Goal: Find specific page/section: Find specific page/section

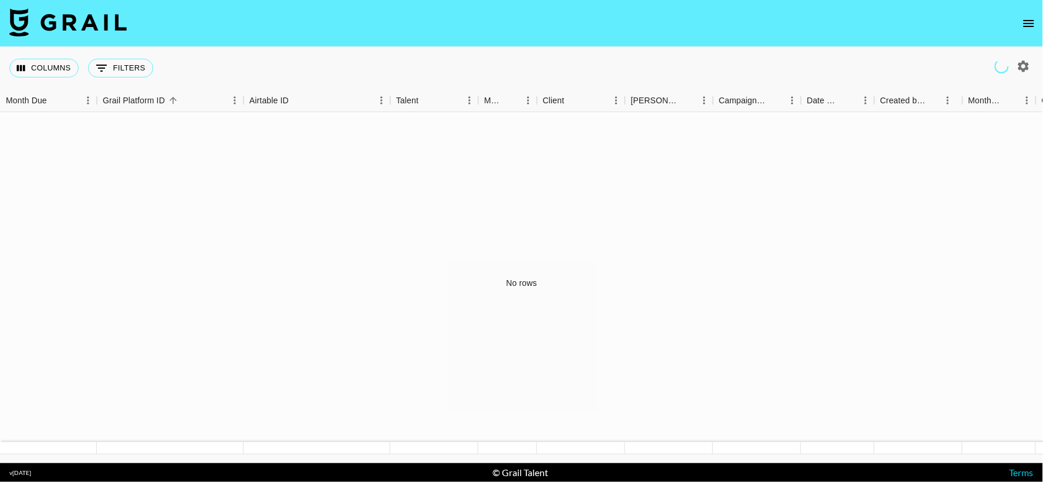
click at [1030, 66] on icon "button" at bounding box center [1024, 66] width 14 height 14
select select "[DATE]"
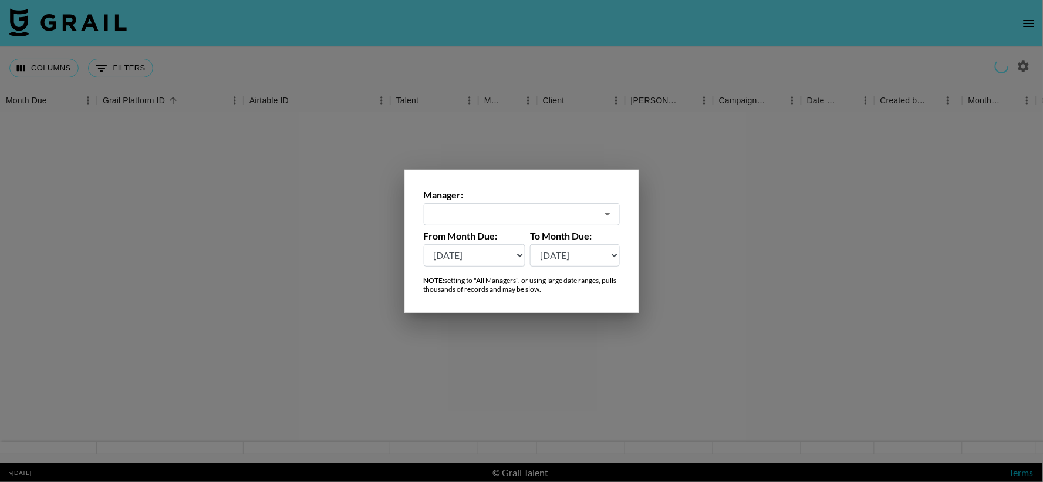
click at [593, 217] on input "text" at bounding box center [514, 214] width 166 height 14
click at [591, 237] on li "All Managers (Slow)" at bounding box center [522, 239] width 196 height 19
type input "All Managers (Slow)"
click at [694, 266] on div at bounding box center [521, 241] width 1043 height 482
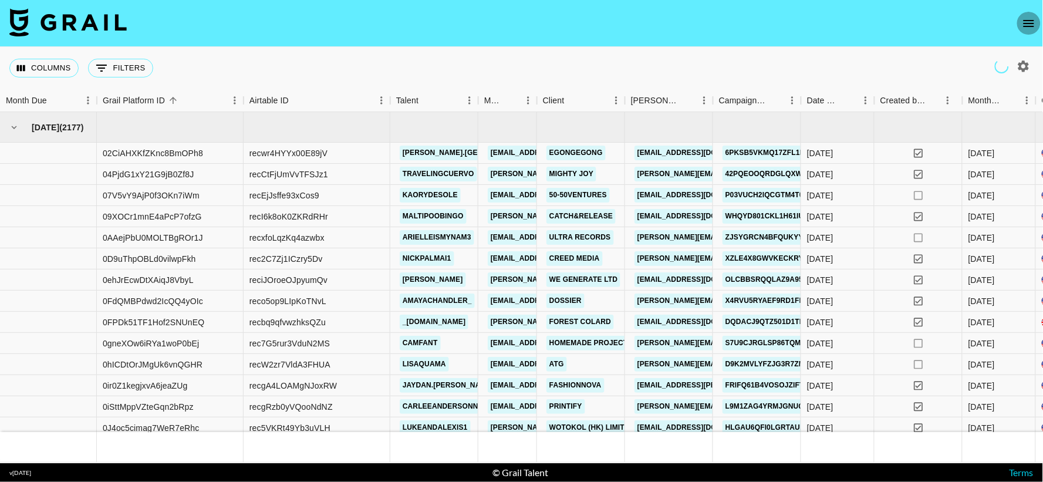
click at [1033, 29] on icon "open drawer" at bounding box center [1029, 23] width 14 height 14
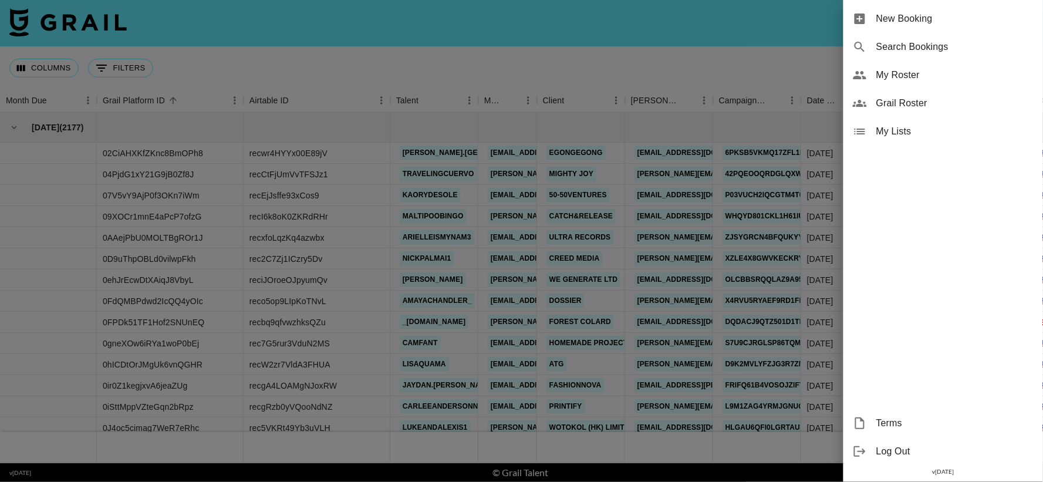
click at [683, 65] on div at bounding box center [521, 241] width 1043 height 482
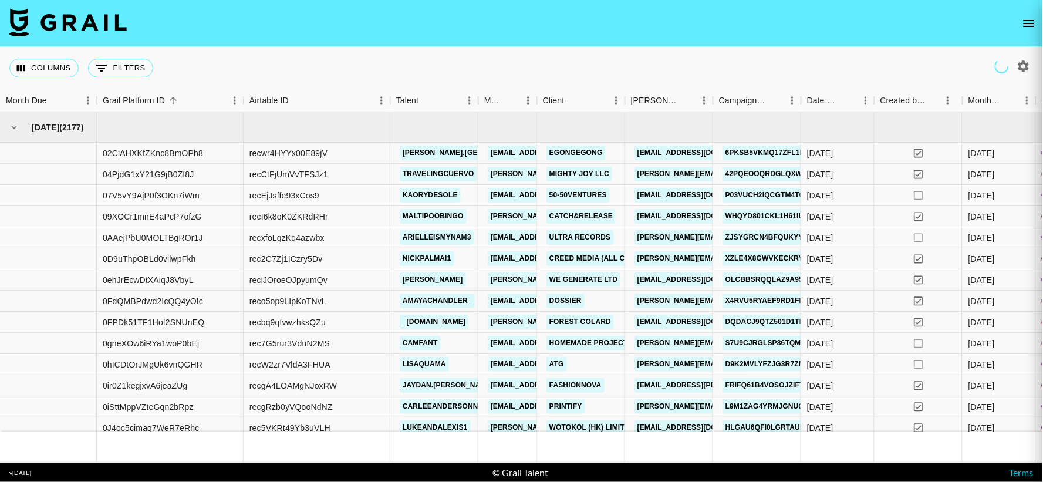
click at [576, 53] on div at bounding box center [521, 241] width 1043 height 482
click at [1022, 63] on icon "button" at bounding box center [1023, 65] width 11 height 11
select select "[DATE]"
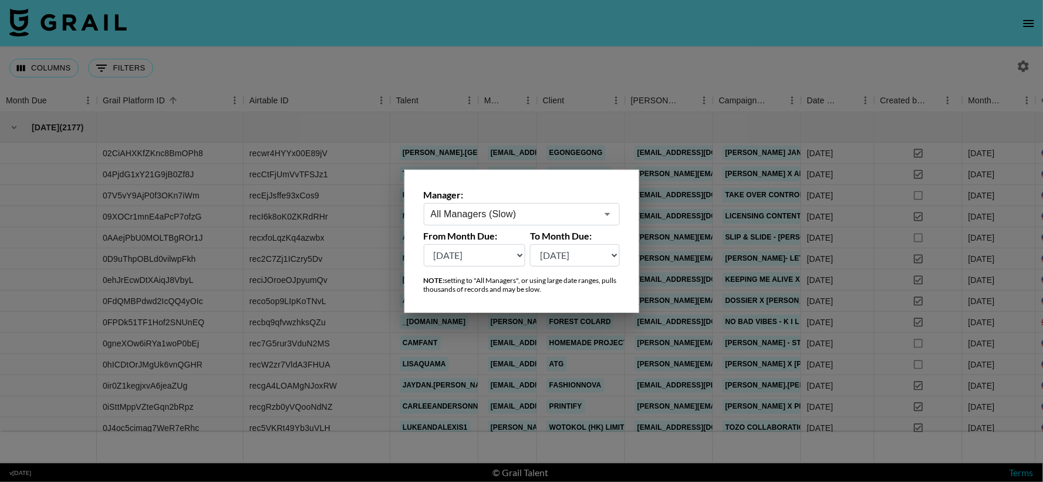
click at [953, 51] on div at bounding box center [521, 241] width 1043 height 482
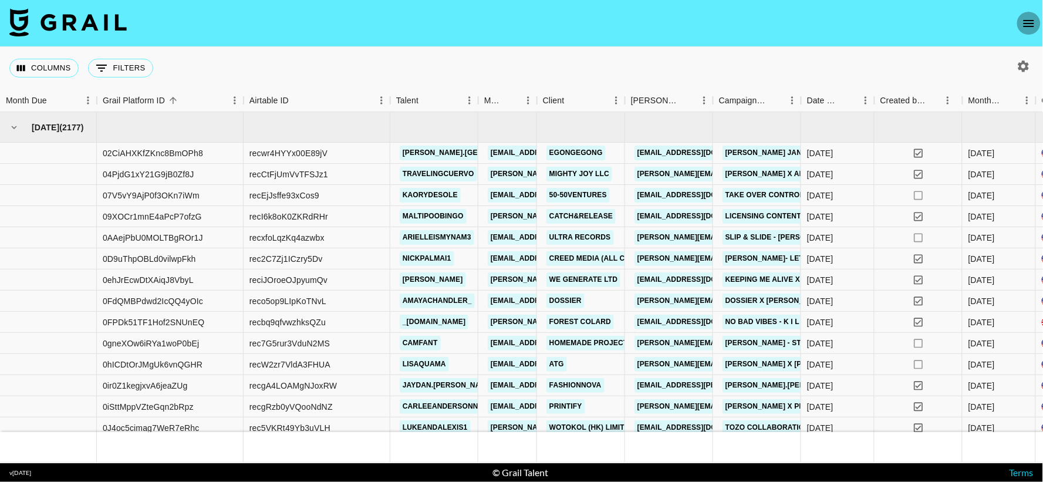
click at [1023, 21] on icon "open drawer" at bounding box center [1029, 23] width 14 height 14
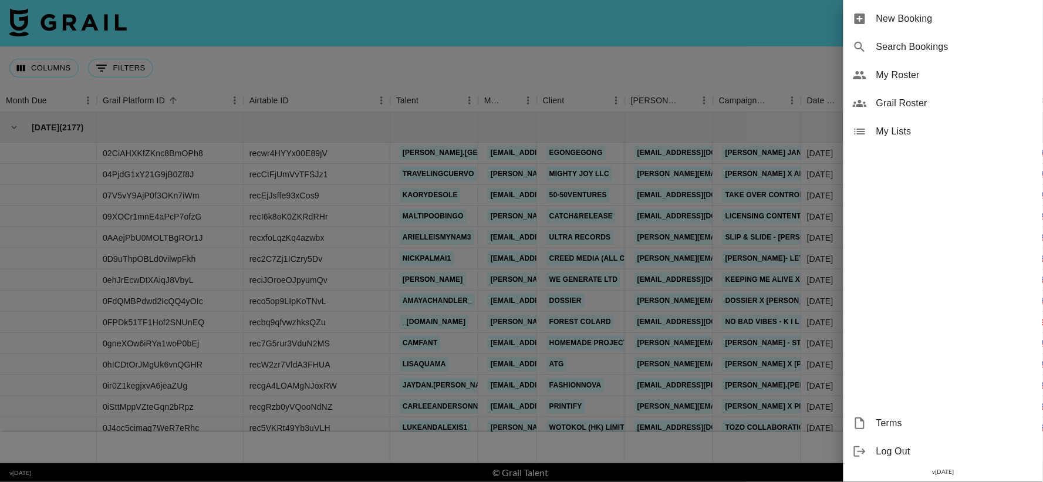
click at [766, 56] on div at bounding box center [521, 241] width 1043 height 482
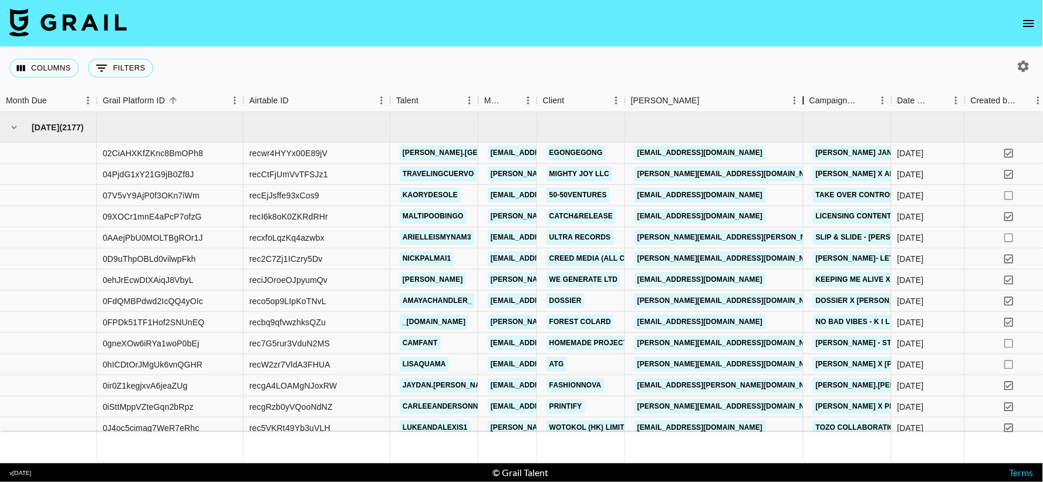
drag, startPoint x: 719, startPoint y: 97, endPoint x: 804, endPoint y: 86, distance: 85.8
click at [804, 86] on div "Columns 0 Filters + Booking Month Due Grail Platform ID Airtable ID Talent Mana…" at bounding box center [521, 255] width 1043 height 416
click at [595, 59] on div "Columns 0 Filters + Booking" at bounding box center [521, 68] width 1043 height 42
click at [608, 69] on div "Columns 0 Filters + Booking" at bounding box center [521, 68] width 1043 height 42
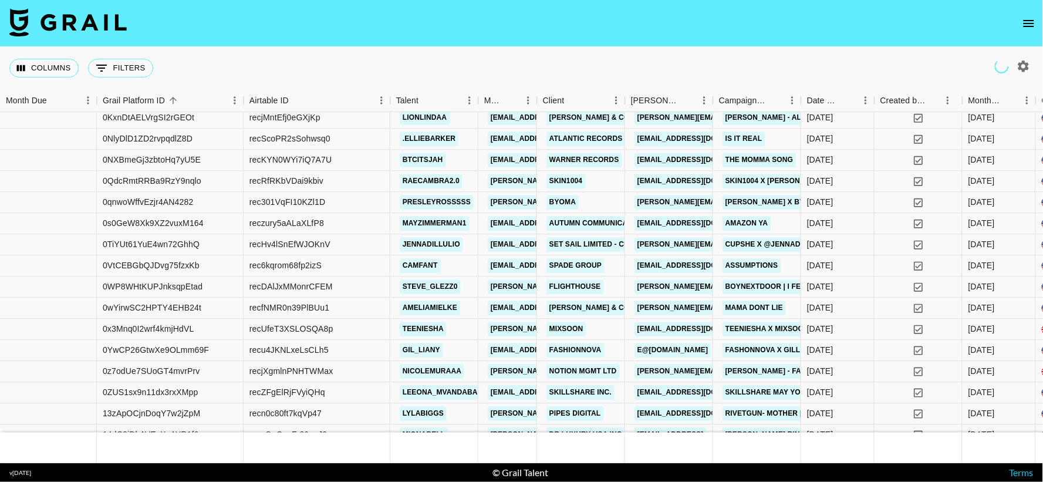
scroll to position [409, 0]
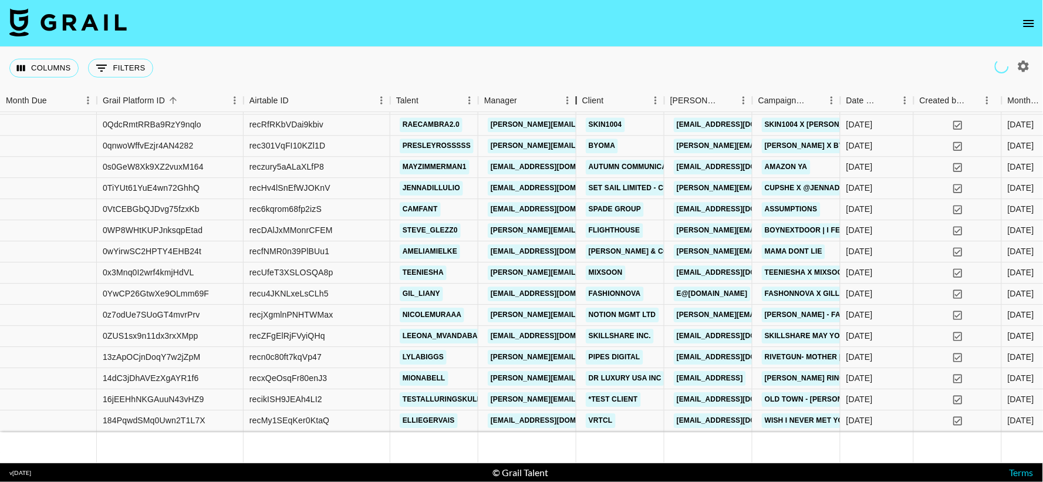
drag, startPoint x: 538, startPoint y: 103, endPoint x: 577, endPoint y: 107, distance: 39.5
click at [577, 107] on div "Manager" at bounding box center [576, 100] width 14 height 23
click at [112, 68] on button "0 Filters" at bounding box center [120, 68] width 65 height 19
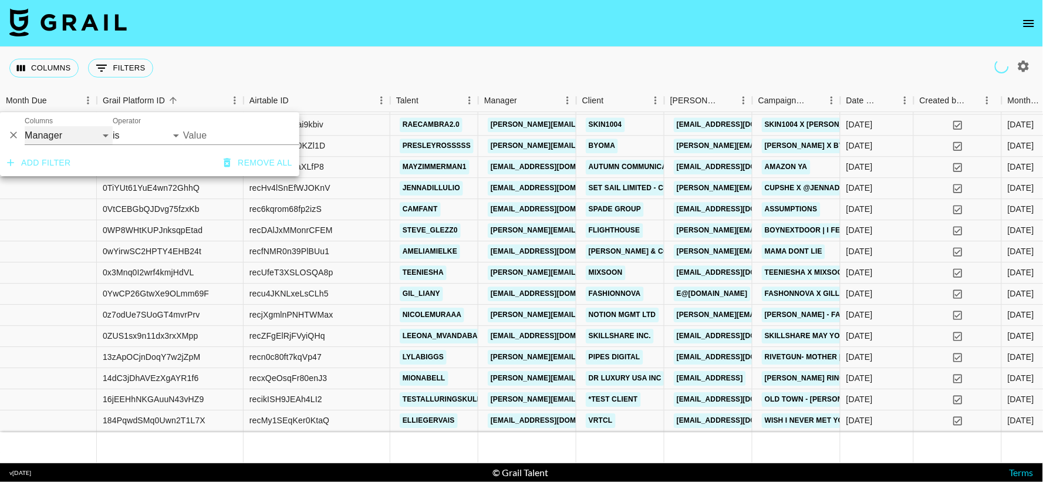
click at [79, 137] on select "Grail Platform ID Airtable ID Talent Manager Client [PERSON_NAME] Campaign (Typ…" at bounding box center [69, 135] width 88 height 19
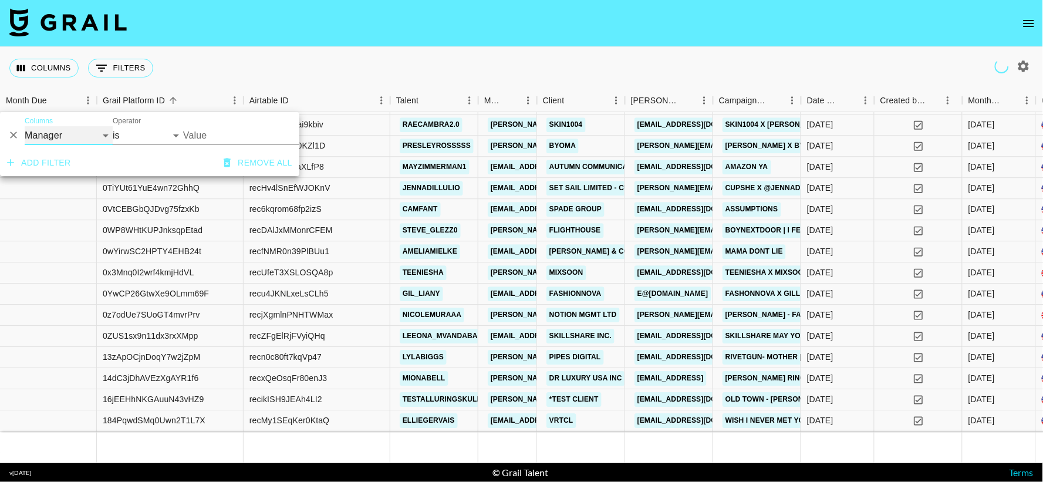
click at [95, 136] on select "Grail Platform ID Airtable ID Talent Manager Client [PERSON_NAME] Campaign (Typ…" at bounding box center [69, 135] width 88 height 19
select select "talentName"
click at [25, 126] on select "Grail Platform ID Airtable ID Talent Manager Client [PERSON_NAME] Campaign (Typ…" at bounding box center [69, 135] width 88 height 19
select select "contains"
